Goal: Entertainment & Leisure: Consume media (video, audio)

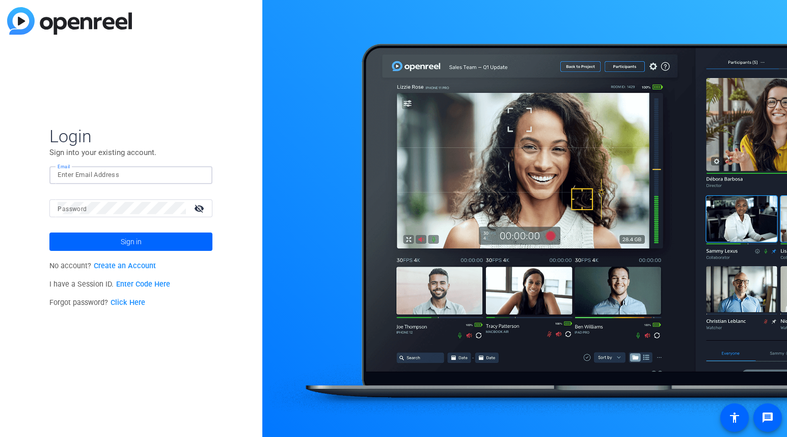
click at [88, 177] on input "Email" at bounding box center [131, 175] width 147 height 12
type input "[EMAIL_ADDRESS][DOMAIN_NAME]"
click at [132, 239] on span "Sign in" at bounding box center [131, 241] width 21 height 25
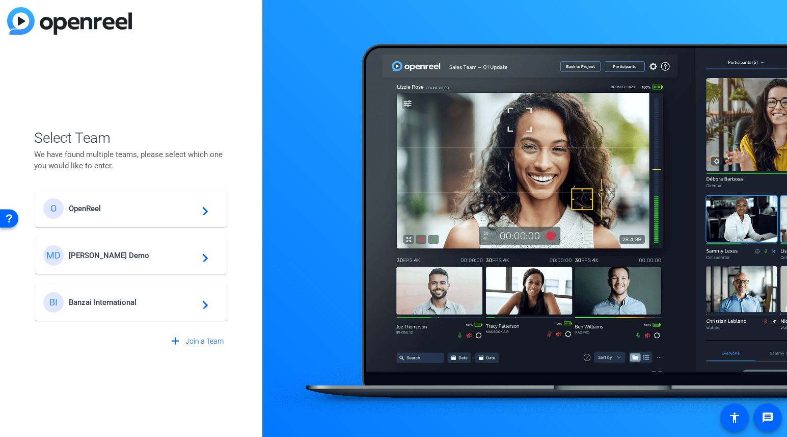
click at [96, 203] on div "O OpenReel navigate_next" at bounding box center [130, 208] width 175 height 20
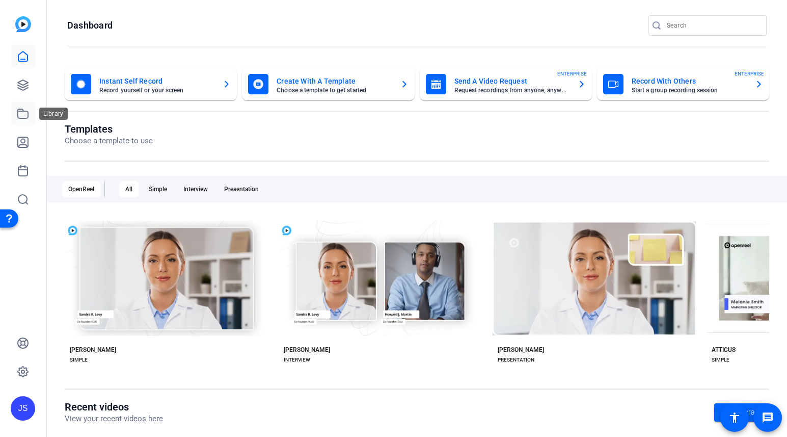
click at [20, 112] on icon at bounding box center [23, 113] width 12 height 12
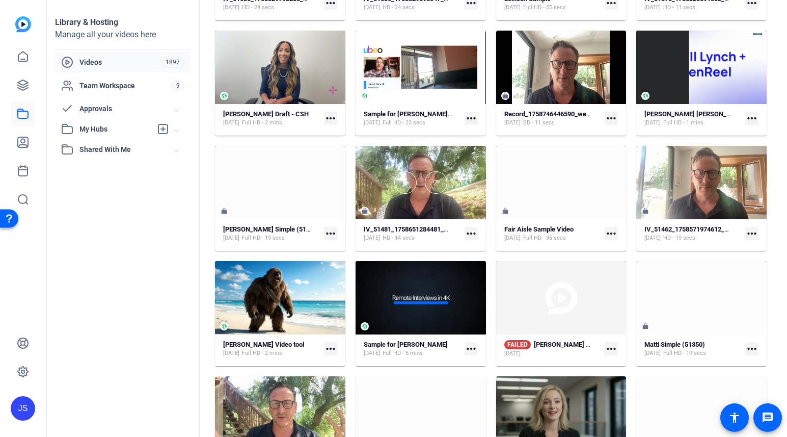
scroll to position [756, 0]
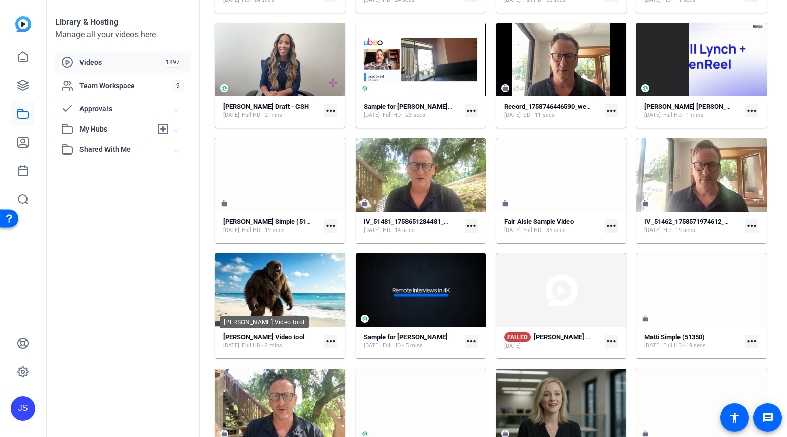
click at [250, 336] on strong "Merrill Video tool" at bounding box center [263, 337] width 81 height 8
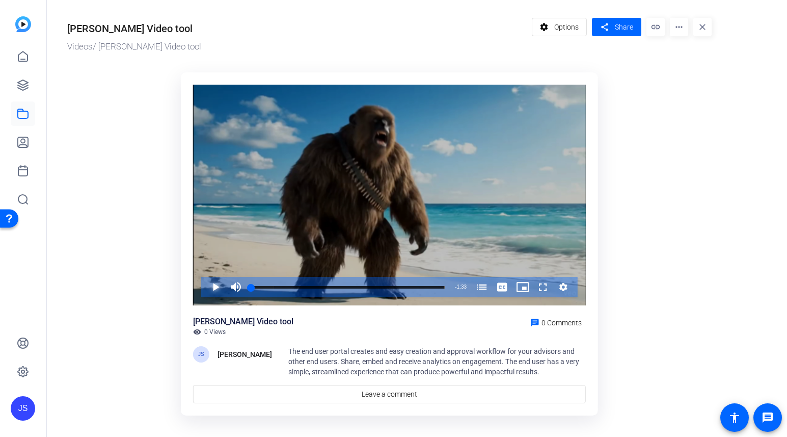
click at [205, 286] on span "Video Player" at bounding box center [205, 287] width 0 height 20
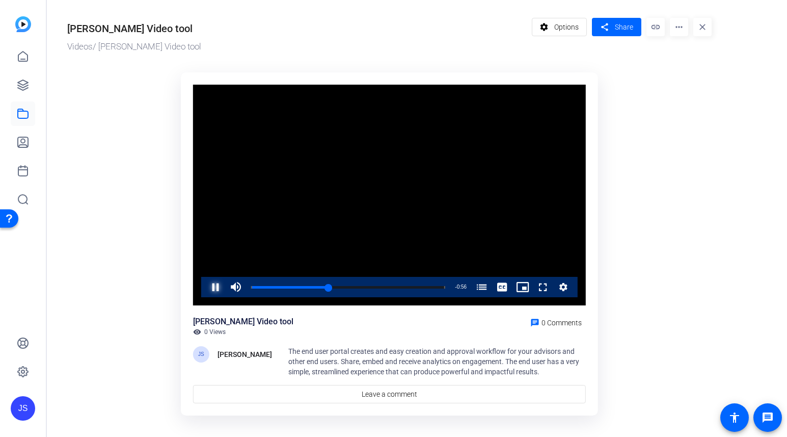
click at [205, 289] on span "Video Player" at bounding box center [205, 287] width 0 height 20
